Goal: Information Seeking & Learning: Check status

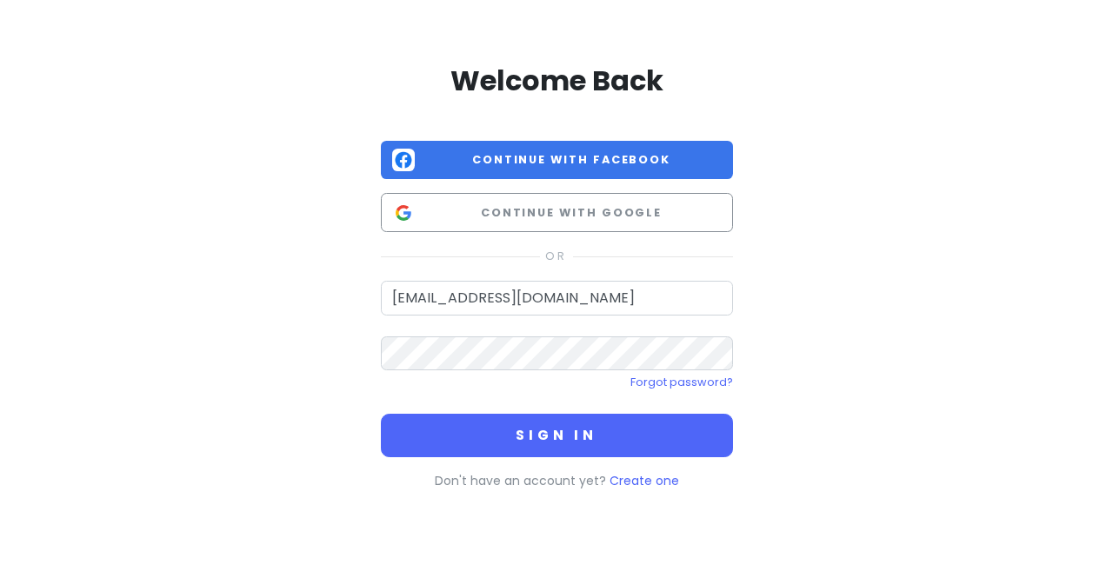
type input "[EMAIL_ADDRESS][DOMAIN_NAME]"
click at [381, 414] on button "Sign in" at bounding box center [557, 435] width 352 height 43
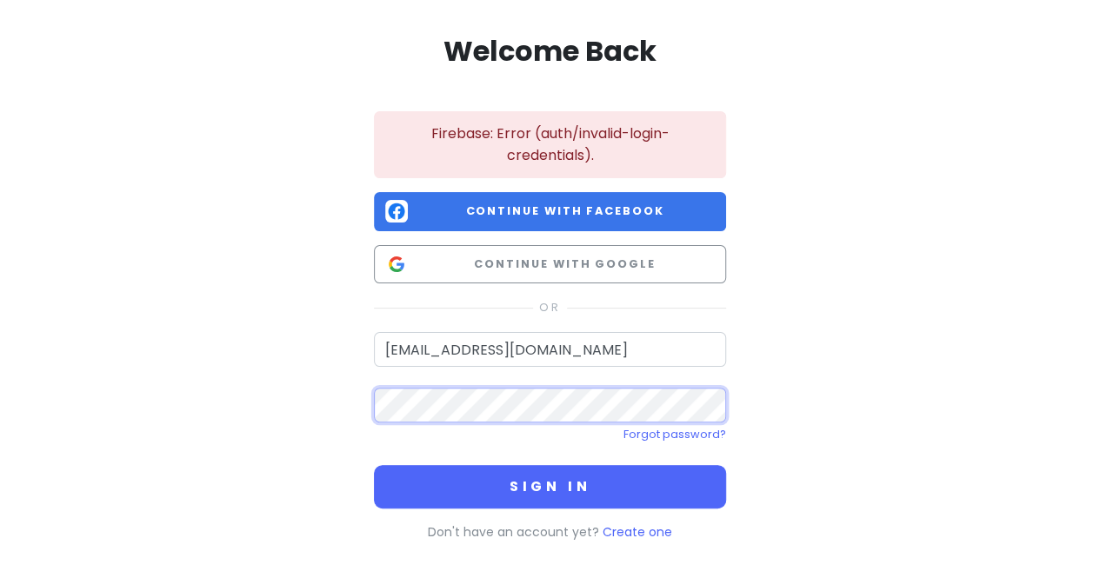
scroll to position [46, 0]
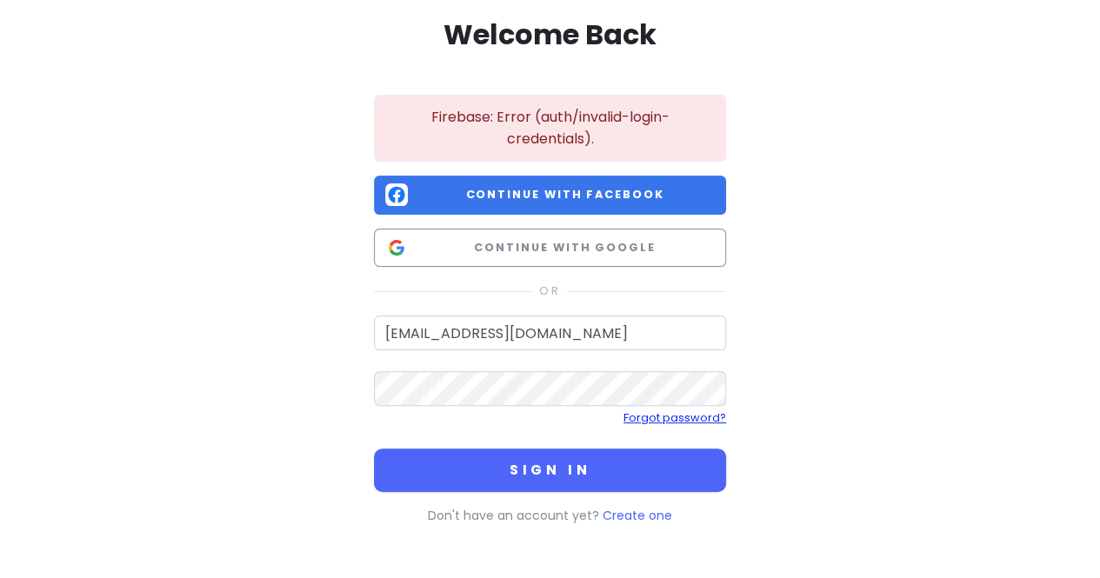
click at [688, 416] on link "Forgot password?" at bounding box center [674, 417] width 103 height 15
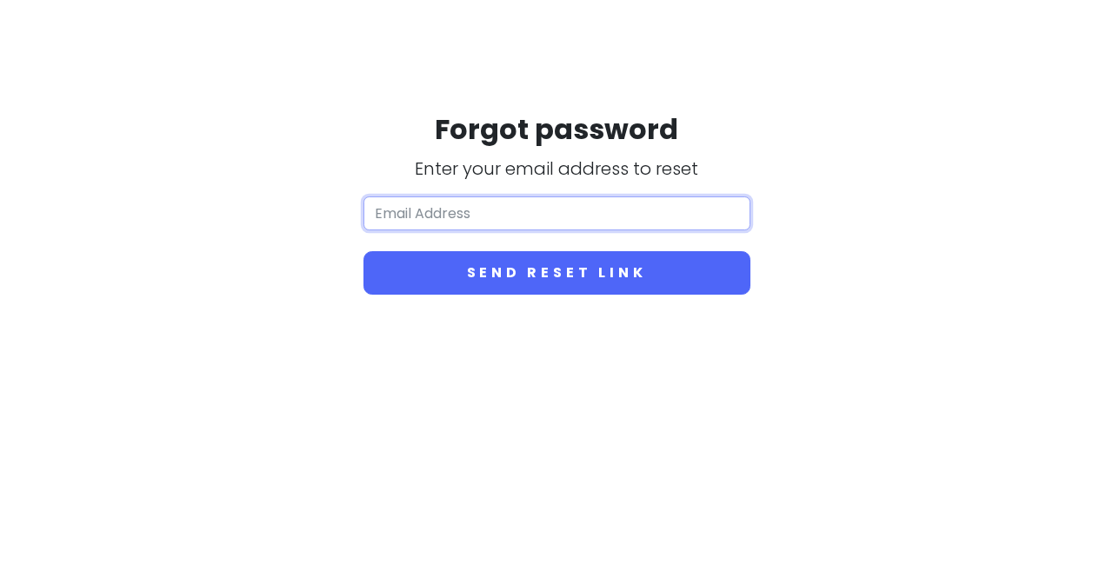
click at [502, 210] on input "email" at bounding box center [556, 213] width 387 height 35
type input "[EMAIL_ADDRESS][DOMAIN_NAME]"
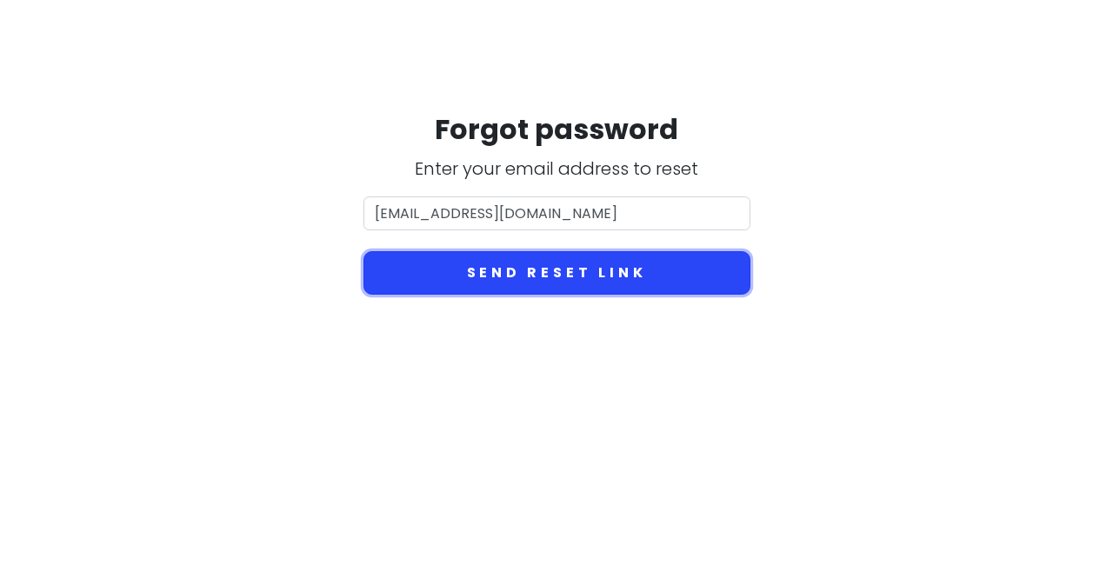
click at [558, 274] on button "Send reset link" at bounding box center [556, 272] width 387 height 43
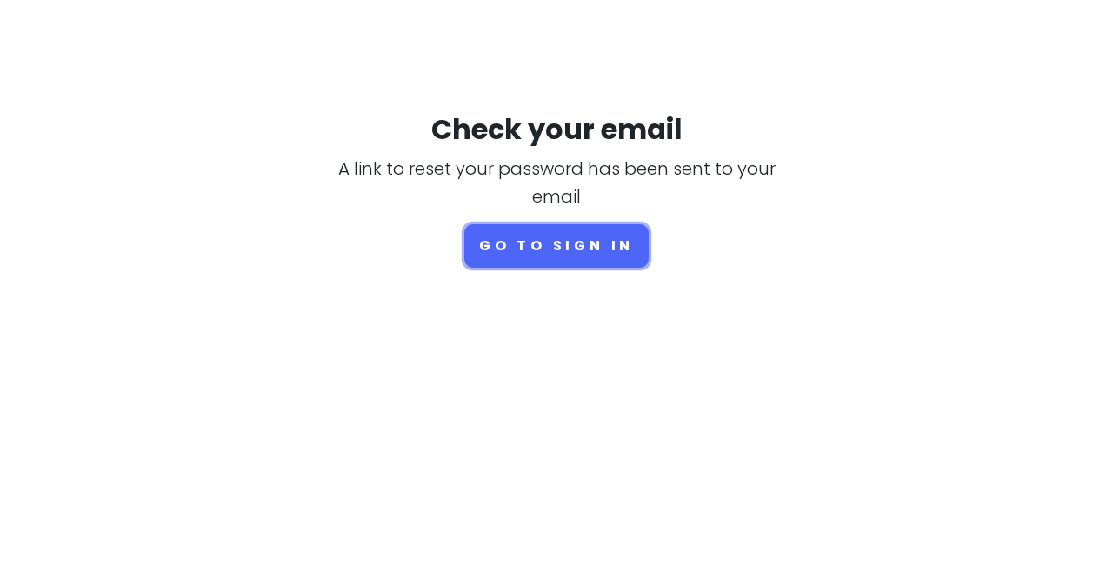
click at [544, 246] on button "Go to sign in" at bounding box center [556, 245] width 184 height 43
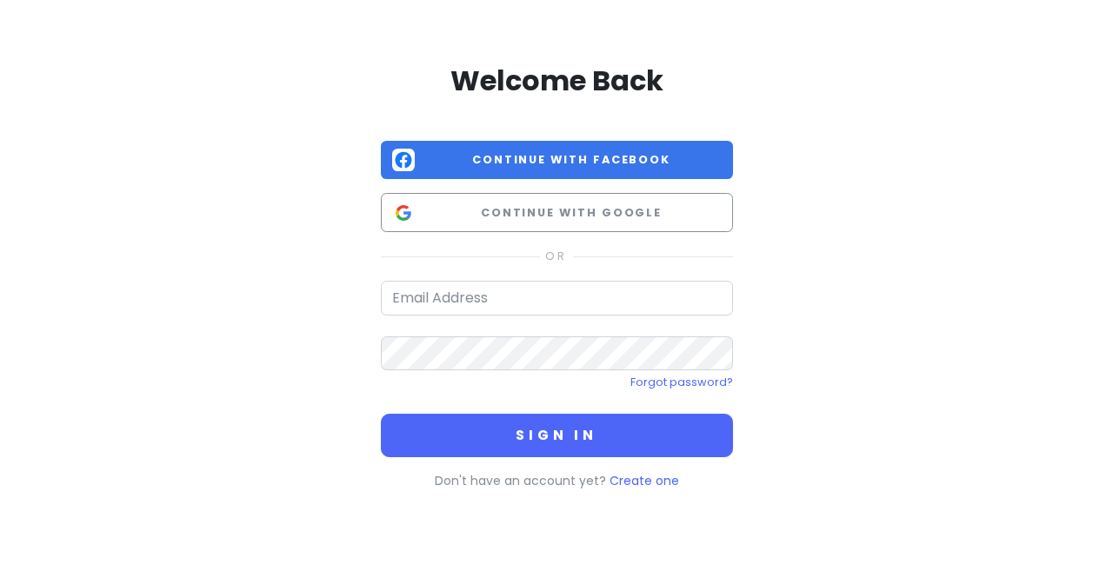
click at [509, 281] on div "Welcome Back Continue with Facebook Continue with Google Forgot password? Sign …" at bounding box center [557, 277] width 352 height 428
click at [518, 293] on input "email" at bounding box center [557, 298] width 352 height 35
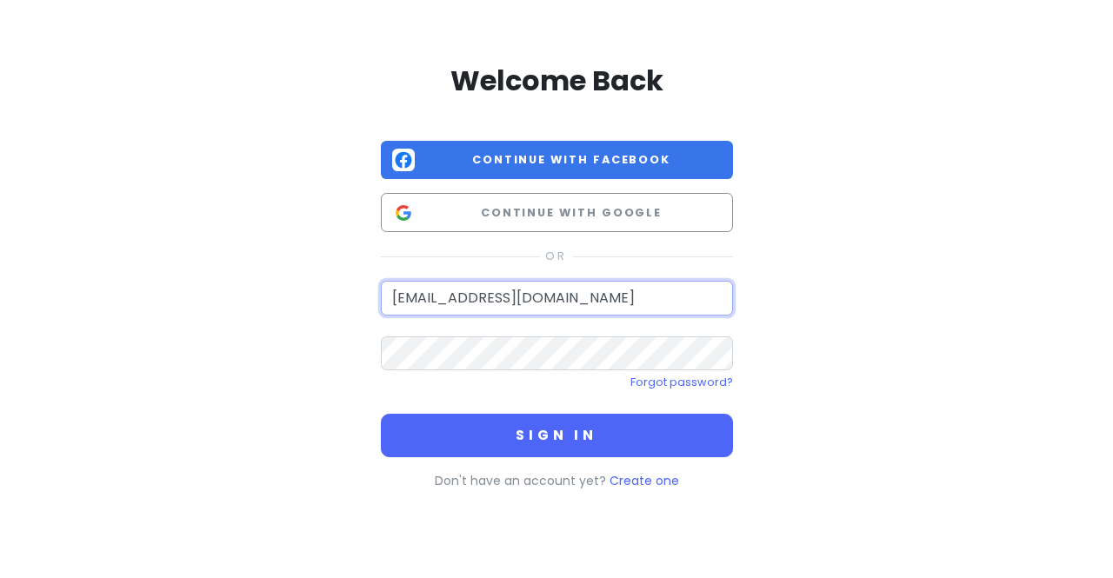
type input "[EMAIL_ADDRESS][DOMAIN_NAME]"
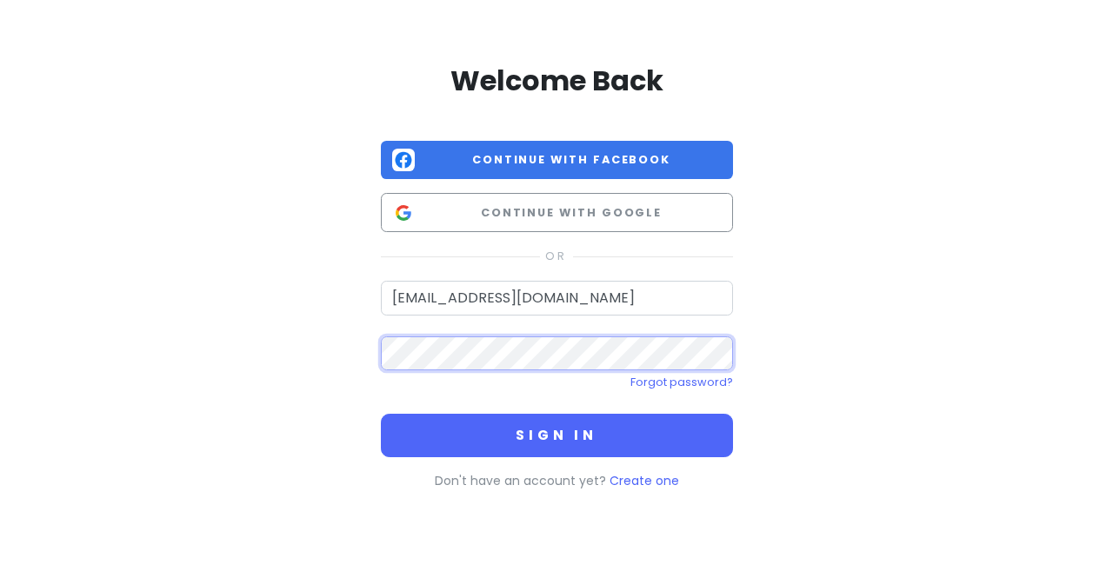
click at [381, 414] on button "Sign in" at bounding box center [557, 435] width 352 height 43
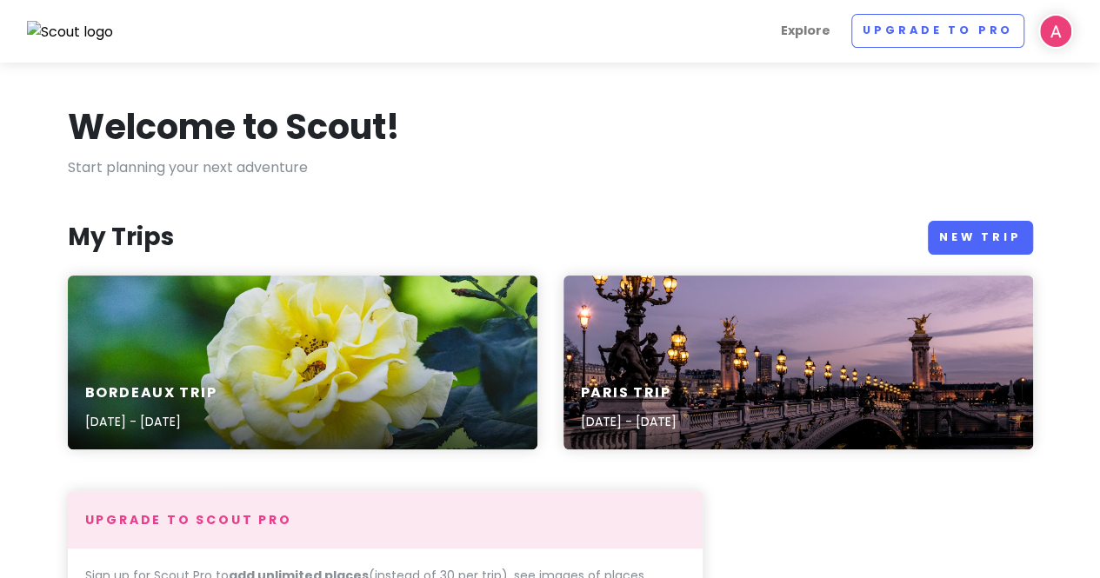
scroll to position [87, 0]
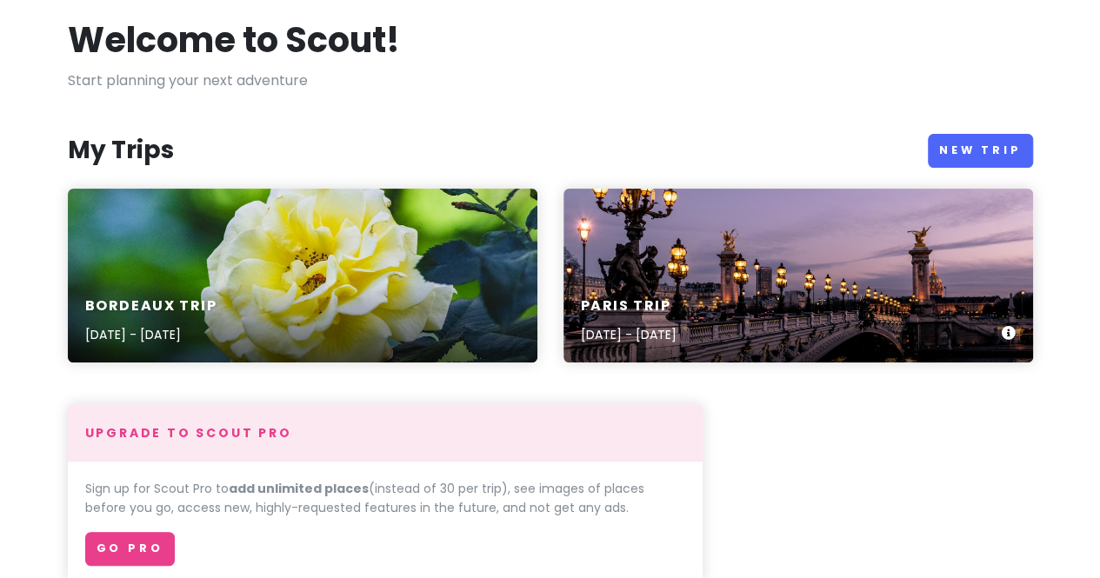
click at [730, 249] on div "Paris Trip [DATE] - [DATE]" at bounding box center [797, 276] width 469 height 174
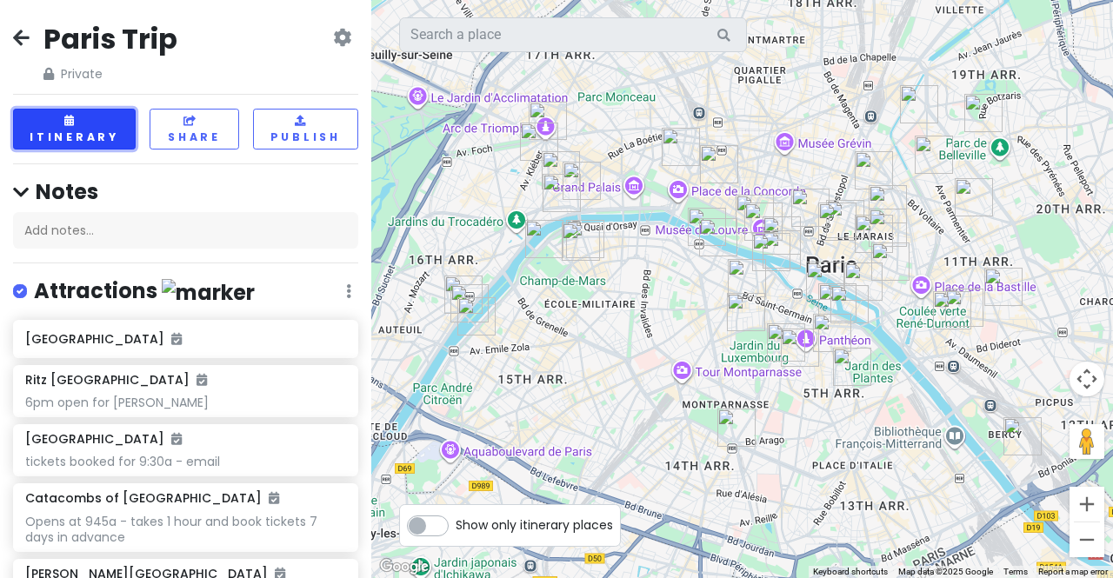
click at [83, 126] on button "Itinerary" at bounding box center [74, 129] width 123 height 41
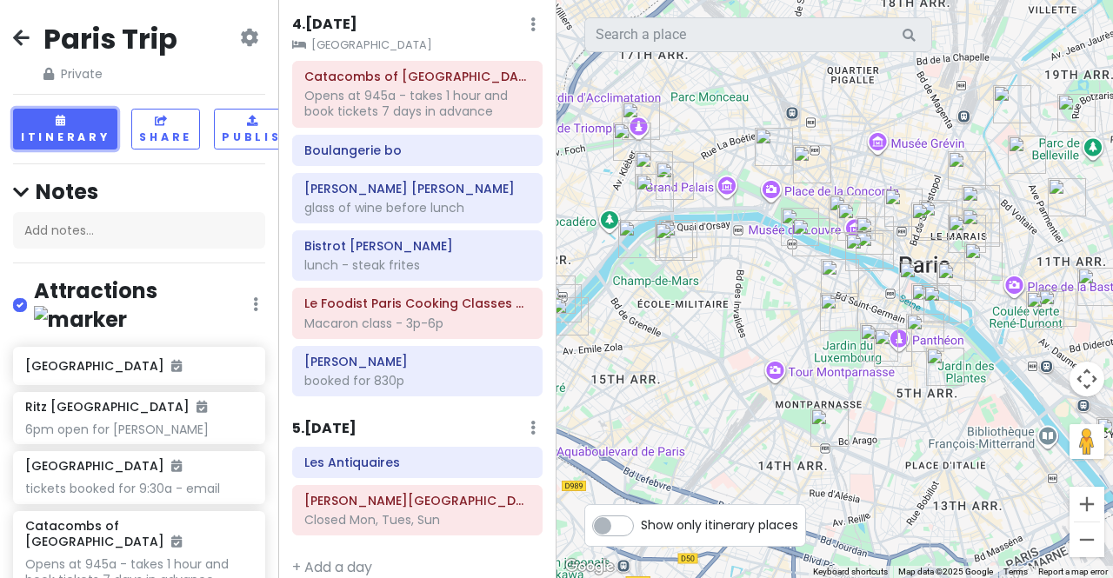
scroll to position [1051, 0]
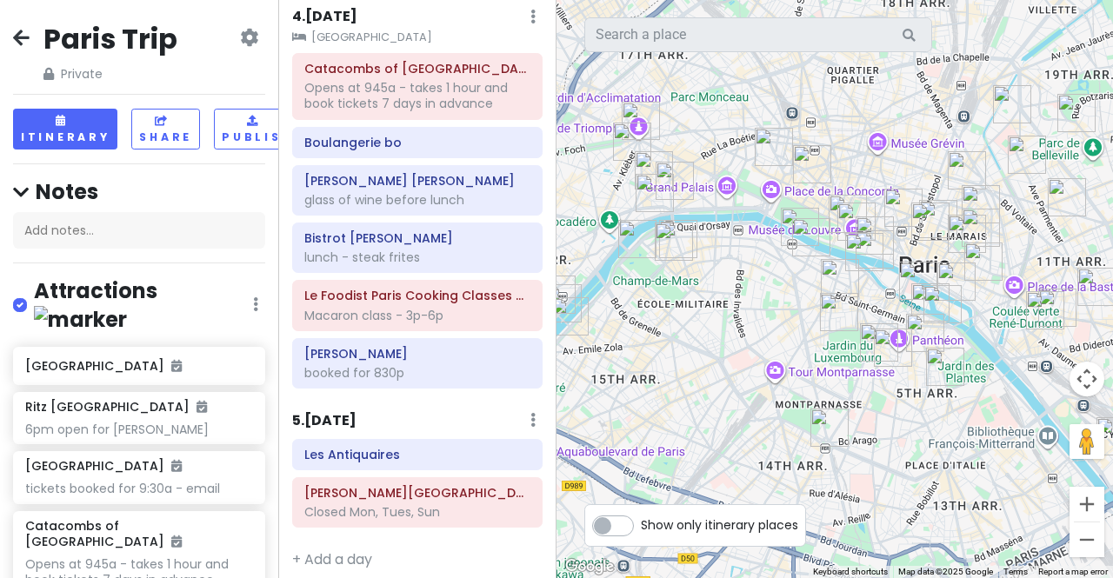
click at [22, 37] on icon at bounding box center [21, 37] width 17 height 14
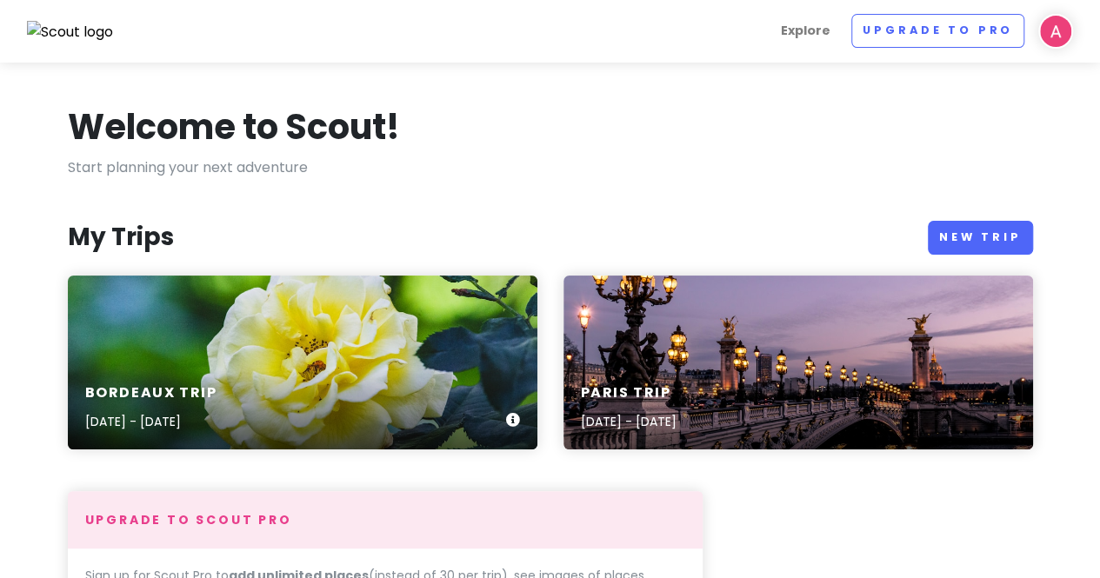
click at [238, 334] on div "Bordeaux Trip [DATE] - [DATE]" at bounding box center [302, 363] width 469 height 174
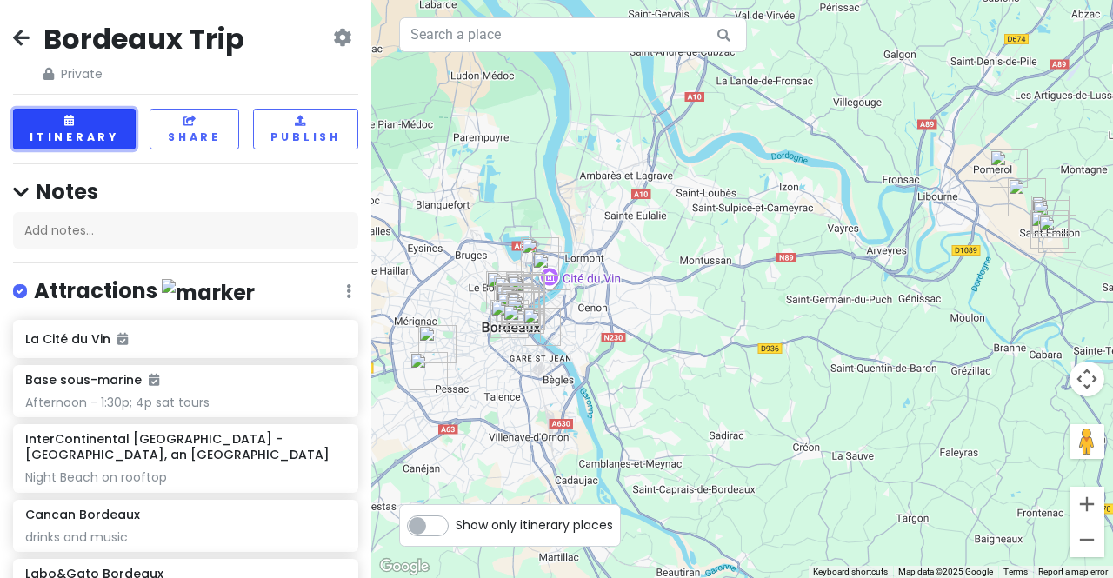
click at [99, 128] on button "Itinerary" at bounding box center [74, 129] width 123 height 41
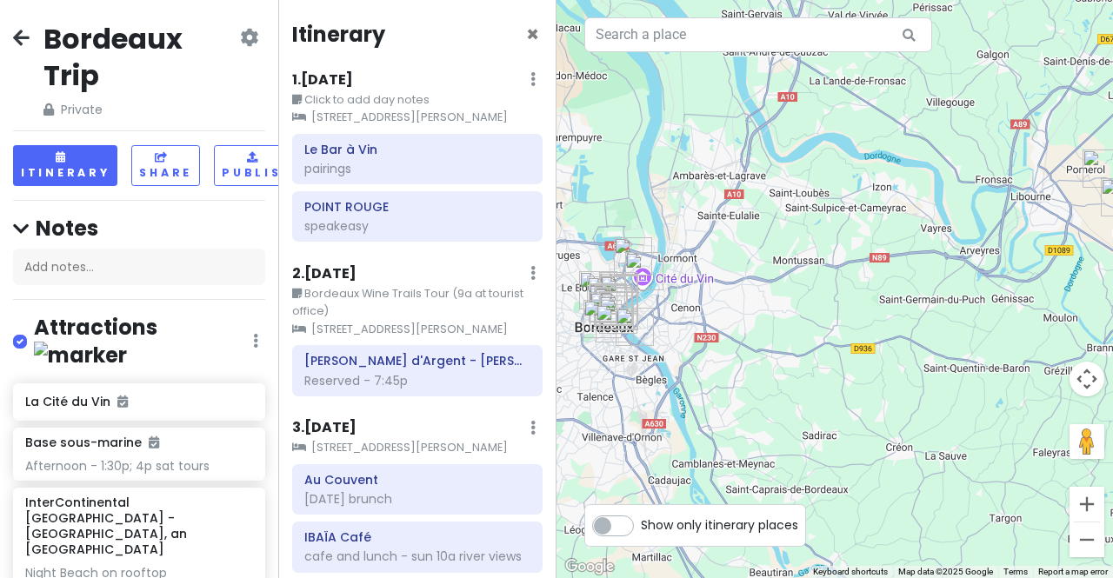
click at [19, 38] on icon at bounding box center [21, 37] width 17 height 14
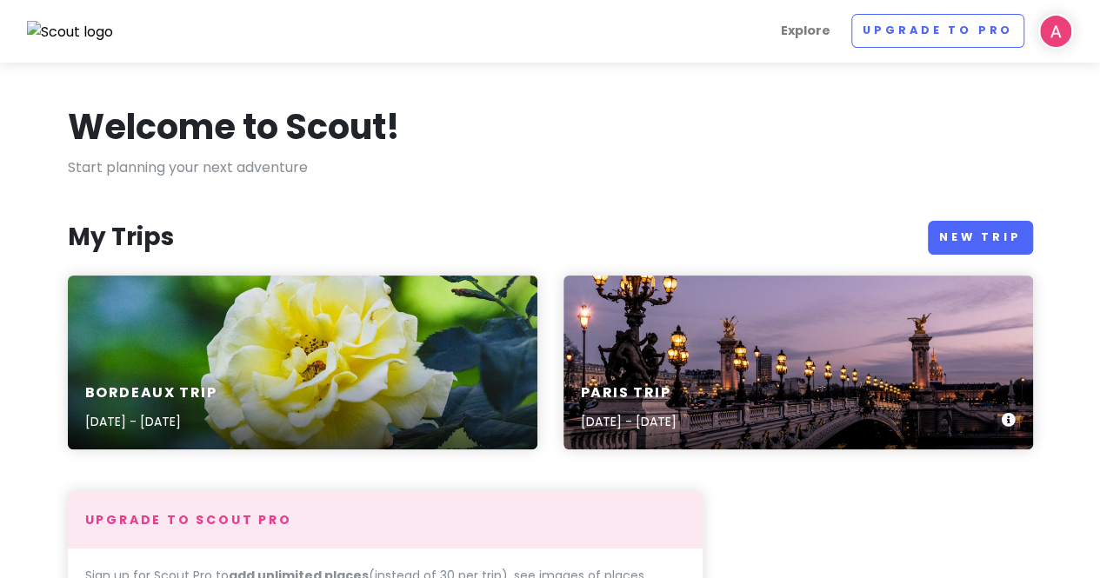
click at [796, 356] on div "Paris Trip [DATE] - [DATE]" at bounding box center [797, 363] width 469 height 174
